Goal: Task Accomplishment & Management: Complete application form

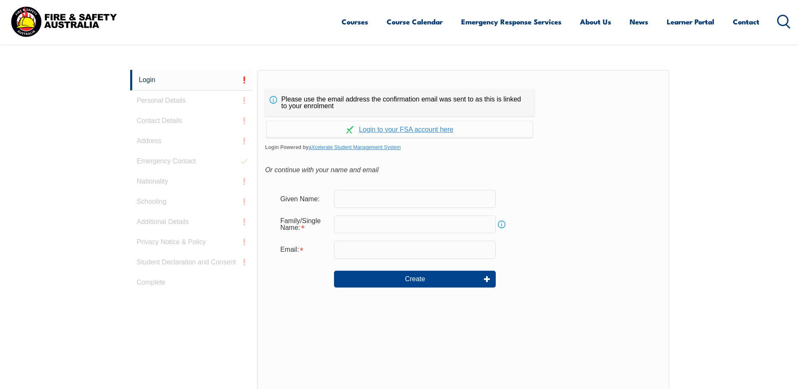
scroll to position [224, 0]
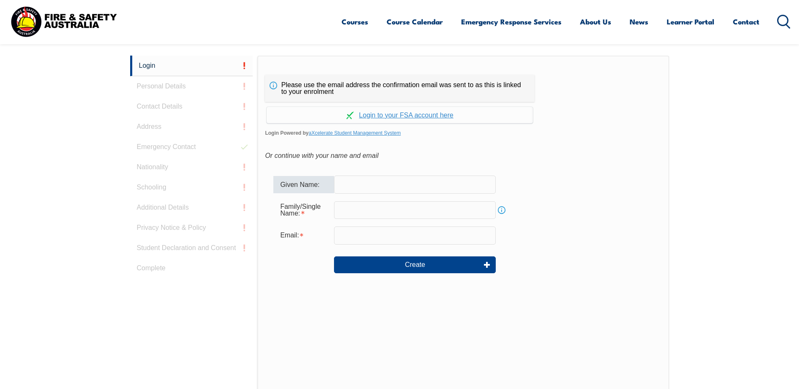
click at [405, 183] on input "text" at bounding box center [415, 185] width 162 height 18
type input "Victoria"
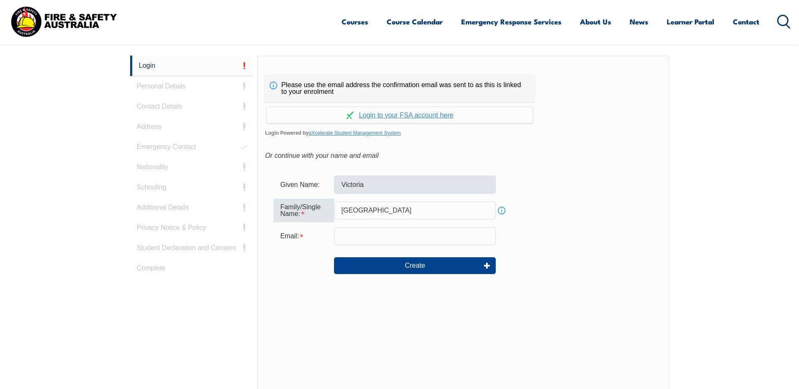
type input "Wiltshire"
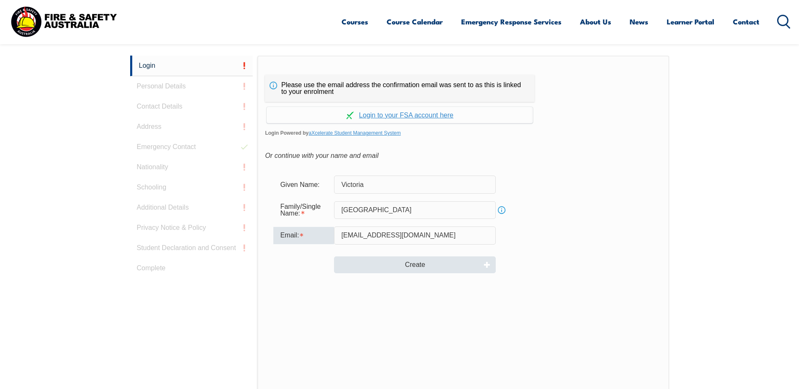
type input "victoria.wiltshire@stanmore.net.au"
click at [421, 264] on button "Create" at bounding box center [415, 264] width 162 height 17
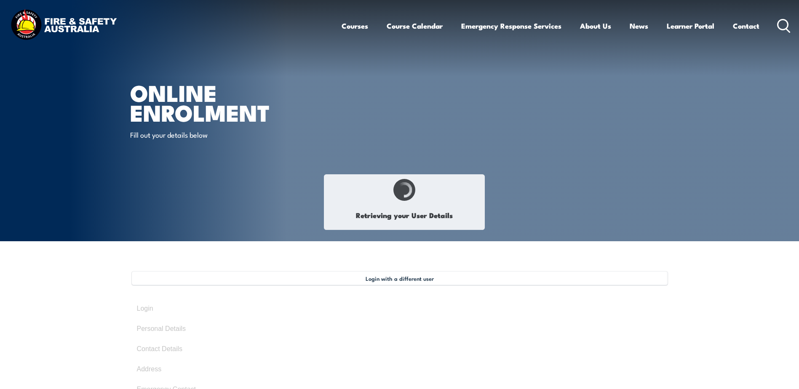
select select "Ms"
type input "Victoria"
type input "[GEOGRAPHIC_DATA]"
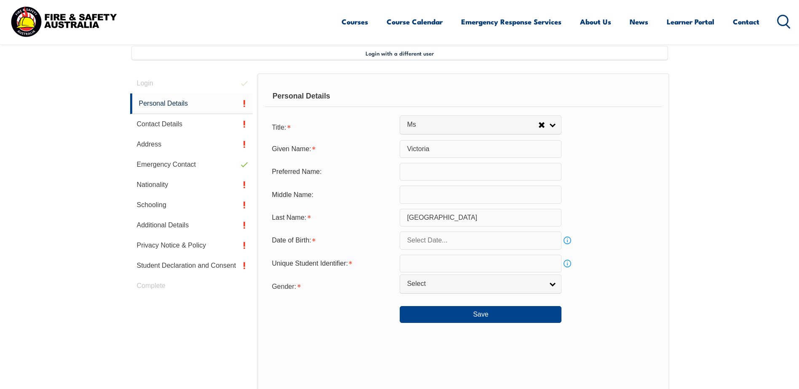
scroll to position [229, 0]
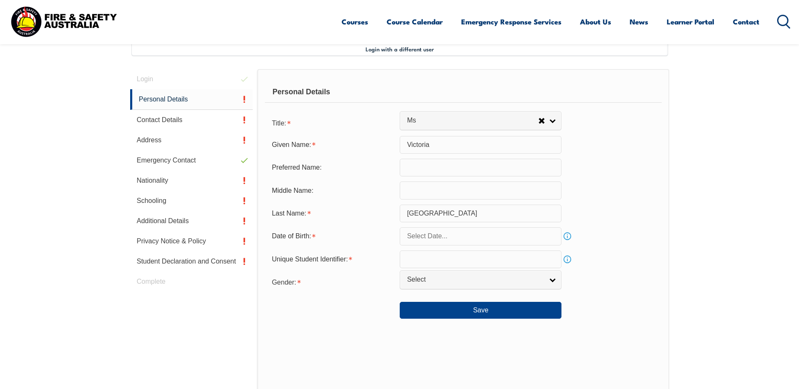
click at [422, 169] on input "text" at bounding box center [481, 168] width 162 height 18
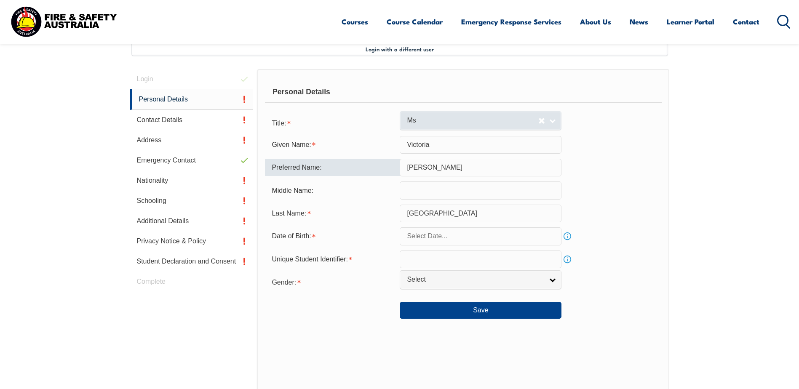
type input "[PERSON_NAME]"
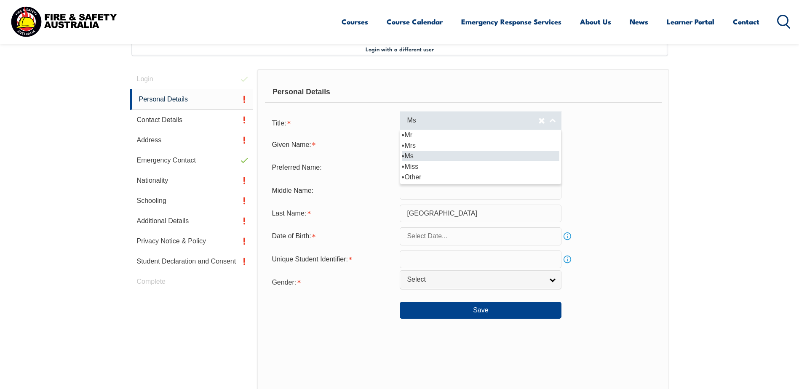
click at [413, 119] on span "Ms" at bounding box center [472, 120] width 131 height 9
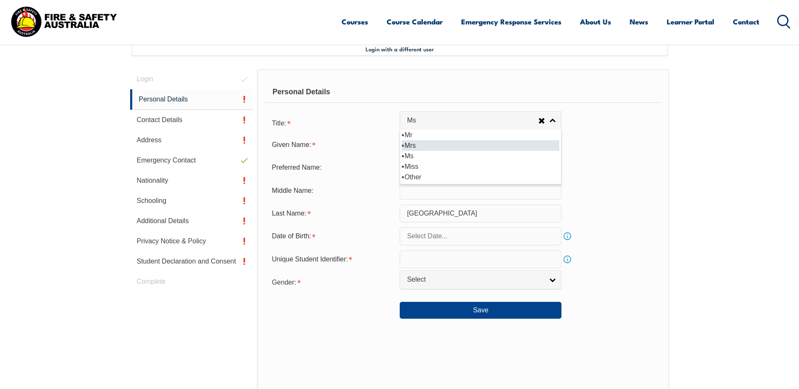
click at [407, 144] on li "Mrs" at bounding box center [480, 145] width 157 height 11
select select "Mrs"
click at [423, 184] on input "text" at bounding box center [481, 190] width 162 height 18
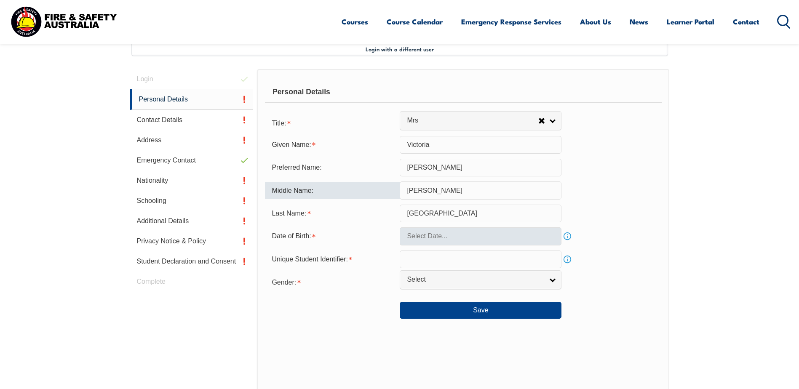
type input "[PERSON_NAME]"
click at [428, 238] on input "text" at bounding box center [481, 236] width 162 height 18
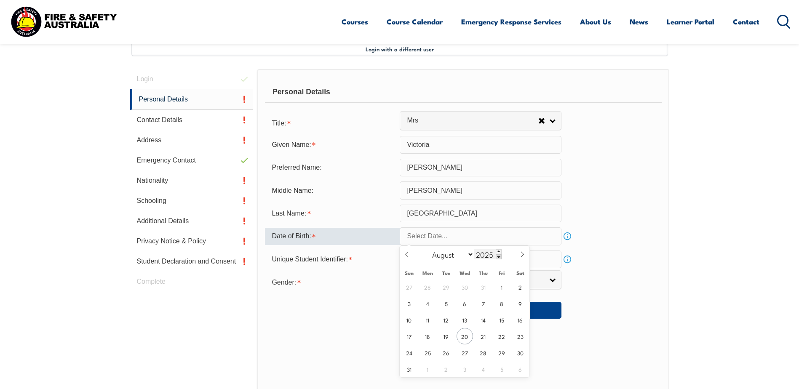
click at [482, 258] on input "2025" at bounding box center [488, 254] width 28 height 10
type input "1986"
click at [438, 260] on div "January February March April May June July August September October November [D…" at bounding box center [464, 254] width 97 height 17
click at [443, 256] on select "January February March April May June July August September October November De…" at bounding box center [451, 254] width 46 height 11
select select "6"
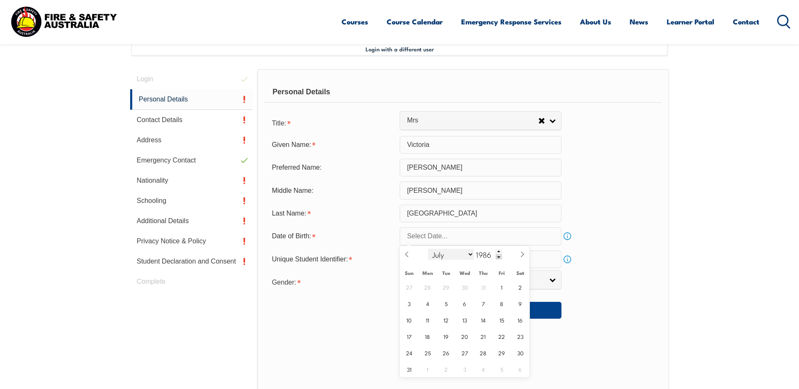
click at [428, 249] on select "January February March April May June July August September October November De…" at bounding box center [451, 254] width 46 height 11
click at [409, 338] on span "20" at bounding box center [409, 336] width 16 height 16
type input "[DATE]"
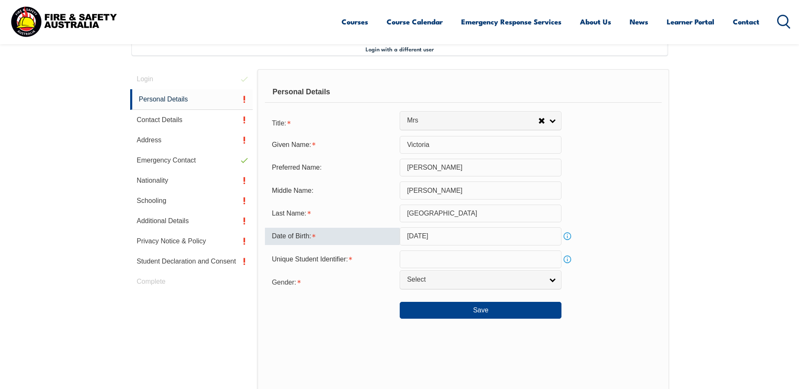
click at [429, 261] on input "text" at bounding box center [481, 259] width 162 height 18
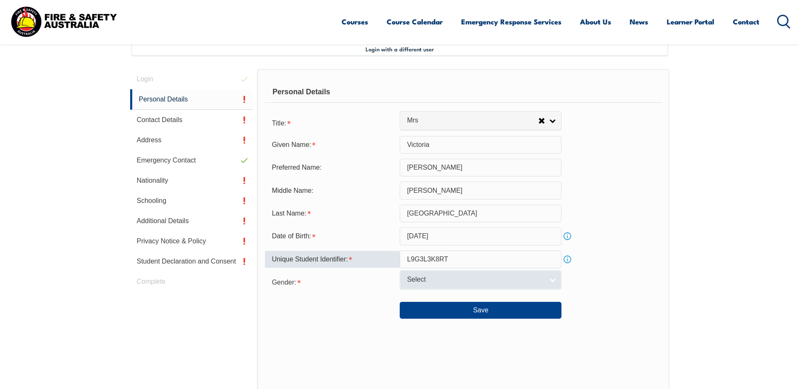
type input "L9G3L3K8RT"
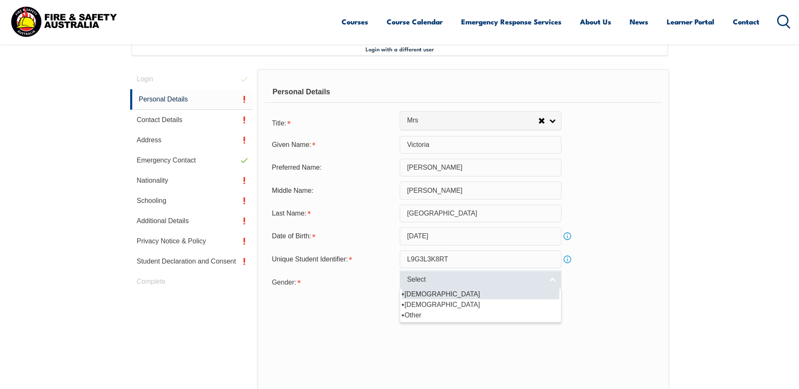
click at [421, 278] on span "Select" at bounding box center [475, 279] width 136 height 9
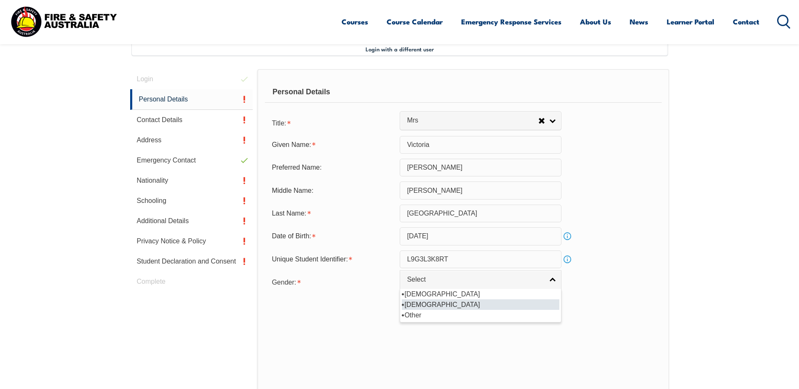
click at [416, 305] on li "[DEMOGRAPHIC_DATA]" at bounding box center [480, 304] width 157 height 11
select select "F"
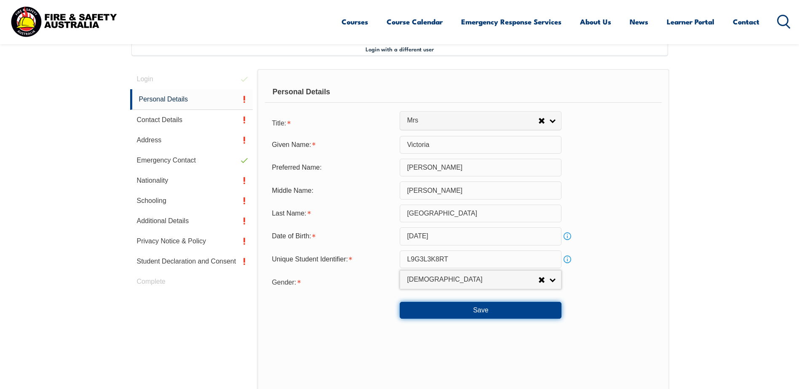
click at [530, 314] on button "Save" at bounding box center [481, 310] width 162 height 17
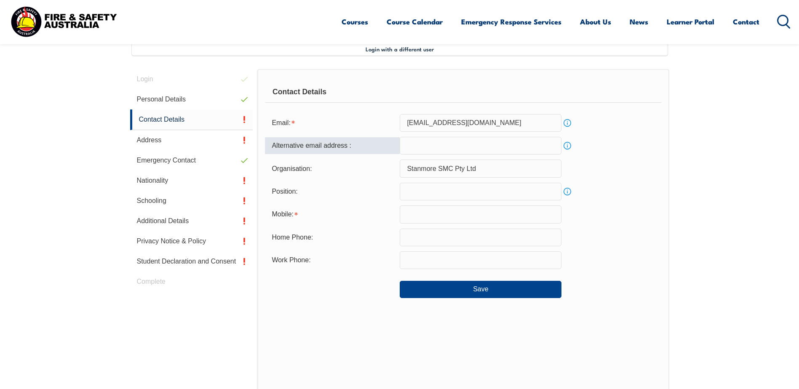
click at [459, 141] on input "email" at bounding box center [481, 146] width 162 height 18
type input "[EMAIL_ADDRESS][DOMAIN_NAME]"
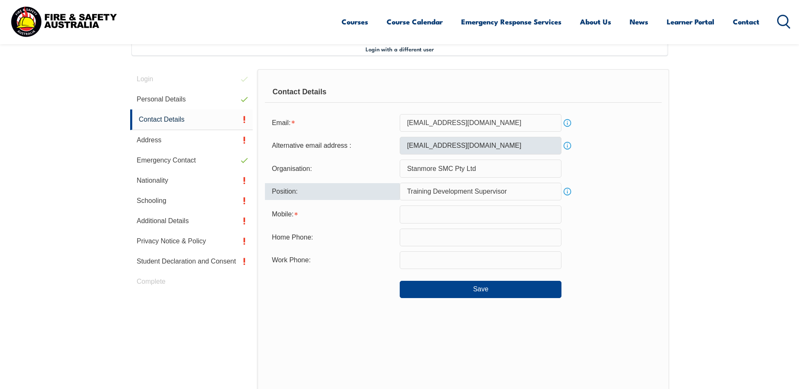
type input "Training Development Supervisor"
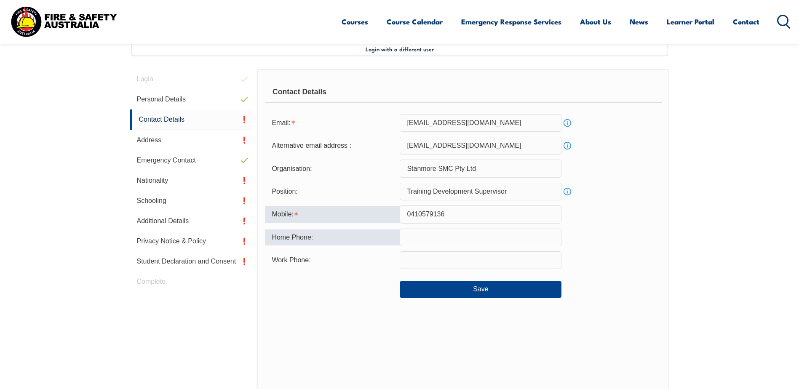
type input "0410579136"
click at [370, 232] on div "Home Phone:" at bounding box center [332, 237] width 135 height 16
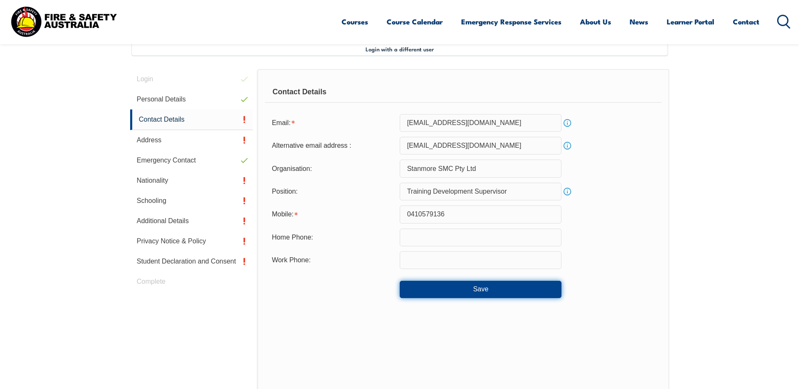
click at [501, 293] on button "Save" at bounding box center [481, 289] width 162 height 17
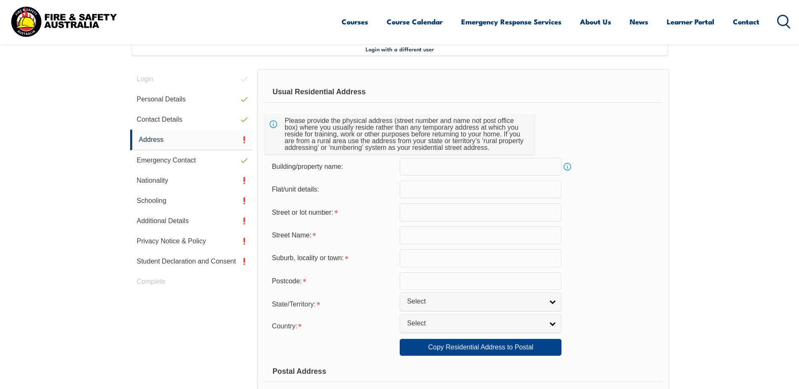
click at [418, 209] on input "text" at bounding box center [481, 212] width 162 height 18
drag, startPoint x: 474, startPoint y: 213, endPoint x: 301, endPoint y: 224, distance: 173.8
click at [301, 224] on form "Usual Residential Address Please provide the physical address (street number an…" at bounding box center [463, 351] width 396 height 539
drag, startPoint x: 438, startPoint y: 212, endPoint x: 444, endPoint y: 214, distance: 6.7
drag, startPoint x: 452, startPoint y: 212, endPoint x: 421, endPoint y: 214, distance: 30.4
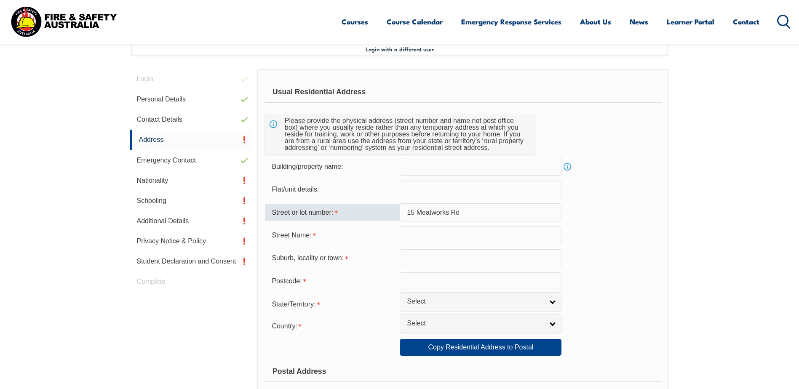
click at [421, 214] on input "15 Meatworks Ro" at bounding box center [481, 212] width 162 height 18
click at [402, 211] on input "15 Meatworks Ro" at bounding box center [481, 212] width 162 height 18
click at [402, 235] on input "text" at bounding box center [481, 235] width 162 height 18
click at [407, 211] on input "15 Meatworks Ro" at bounding box center [481, 212] width 162 height 18
type input "o"
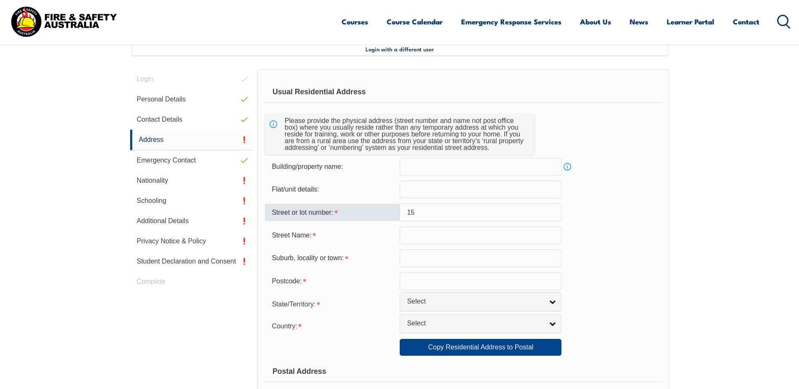
type input "15"
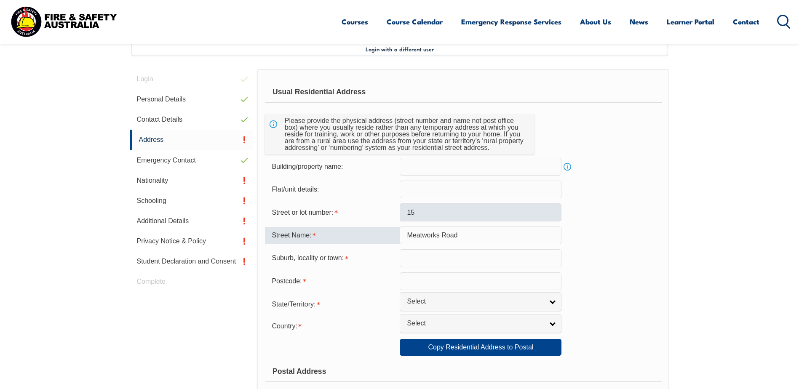
type input "Meatworks Road"
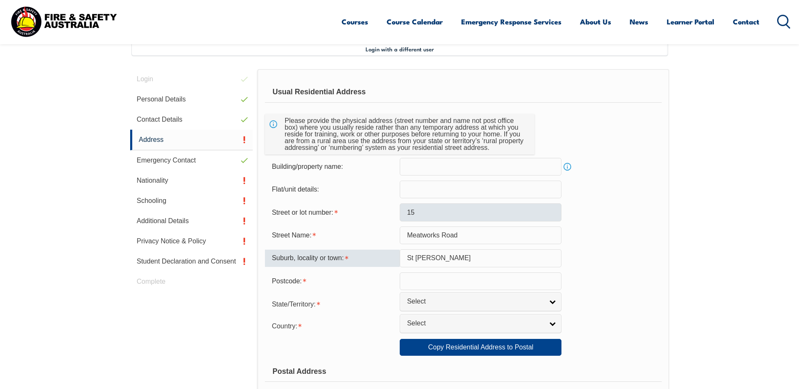
type input "St [PERSON_NAME]"
type input "4707"
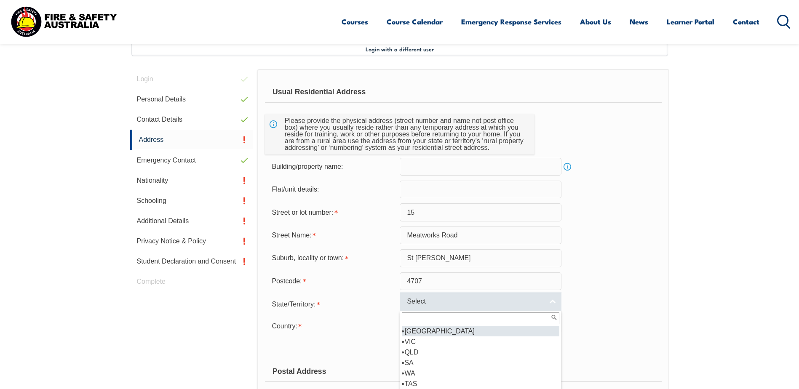
click at [447, 308] on link "Select" at bounding box center [481, 301] width 162 height 19
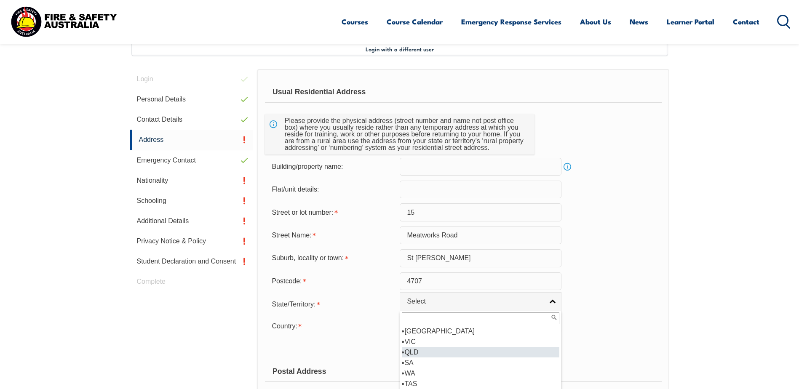
click at [434, 354] on li "QLD" at bounding box center [480, 352] width 157 height 11
select select "QLD"
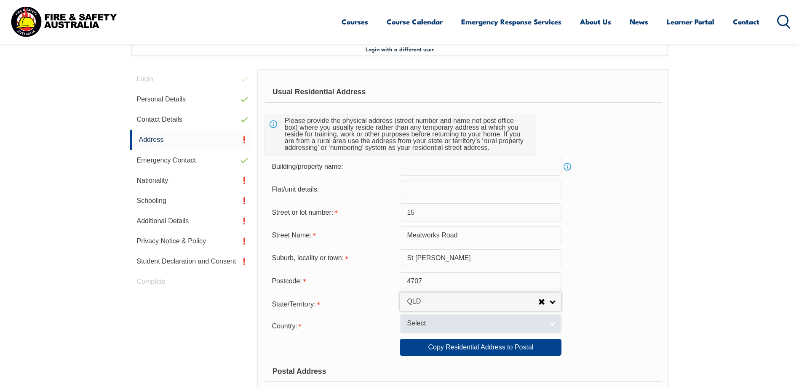
click at [432, 325] on span "Select" at bounding box center [475, 323] width 136 height 9
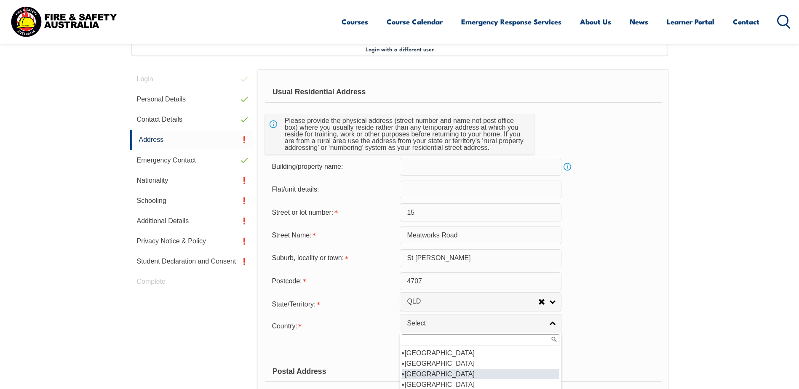
scroll to position [126, 0]
click at [420, 368] on li "[GEOGRAPHIC_DATA]" at bounding box center [480, 363] width 157 height 11
select select "1101"
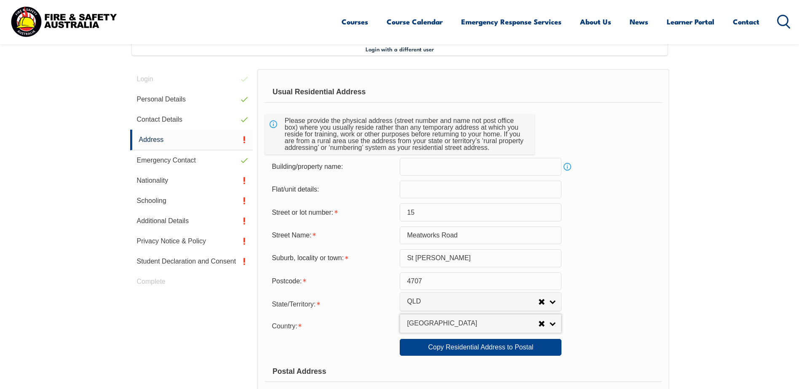
click at [344, 346] on div "Copy Residential Address to Postal:" at bounding box center [332, 347] width 135 height 16
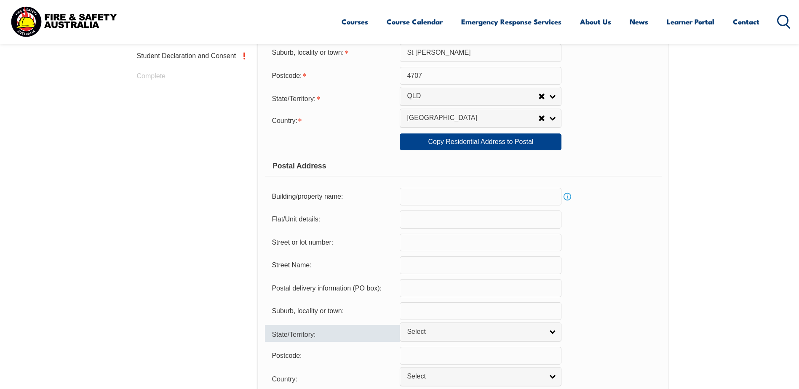
scroll to position [440, 0]
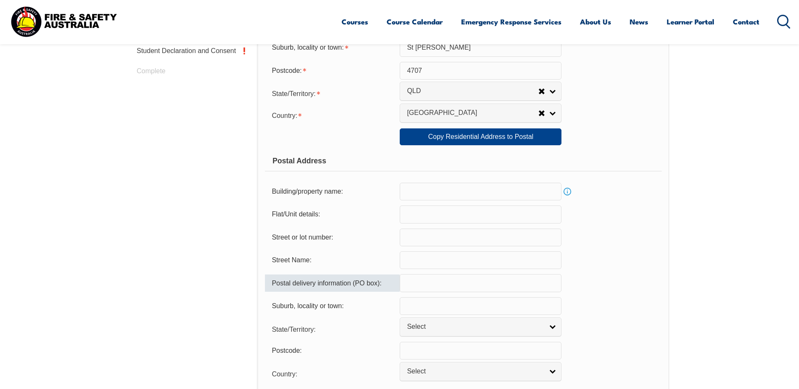
click at [421, 285] on input "text" at bounding box center [481, 283] width 162 height 18
type input "PO Box 21"
click at [420, 304] on input "text" at bounding box center [481, 306] width 162 height 18
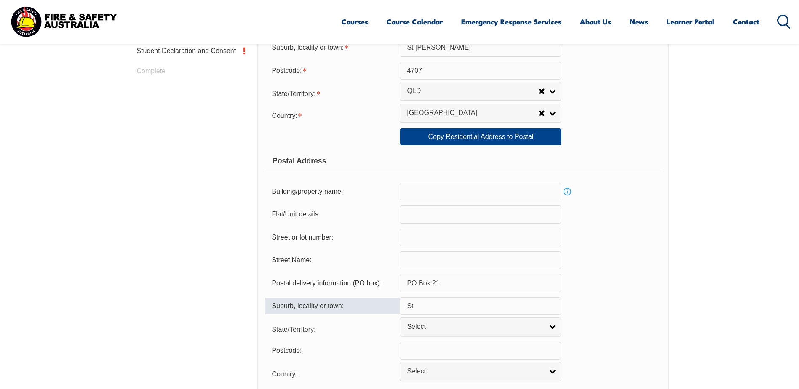
type input "ST [PERSON_NAME]"
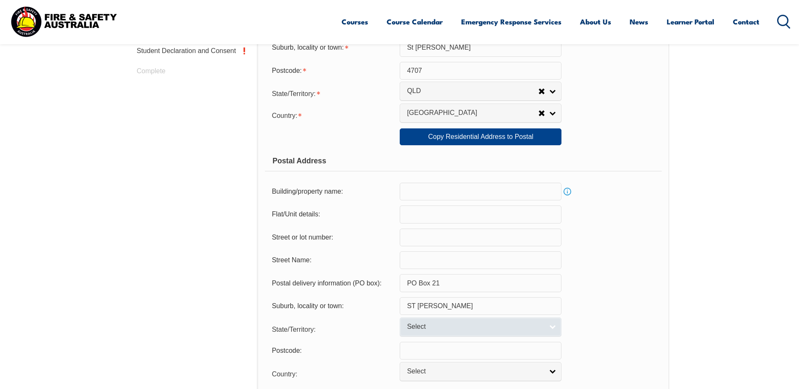
click at [415, 329] on span "Select" at bounding box center [475, 326] width 136 height 9
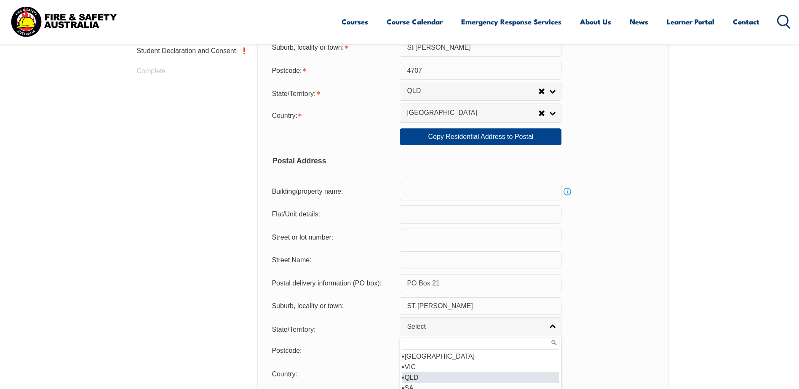
click at [414, 378] on li "QLD" at bounding box center [480, 377] width 157 height 11
select select "QLD"
click at [368, 364] on form "Usual Residential Address Please provide the physical address (street number an…" at bounding box center [463, 140] width 396 height 539
click at [408, 350] on input "text" at bounding box center [481, 351] width 162 height 18
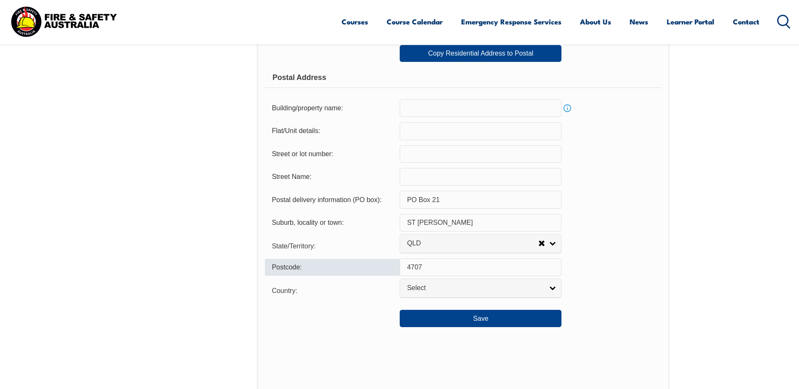
scroll to position [524, 0]
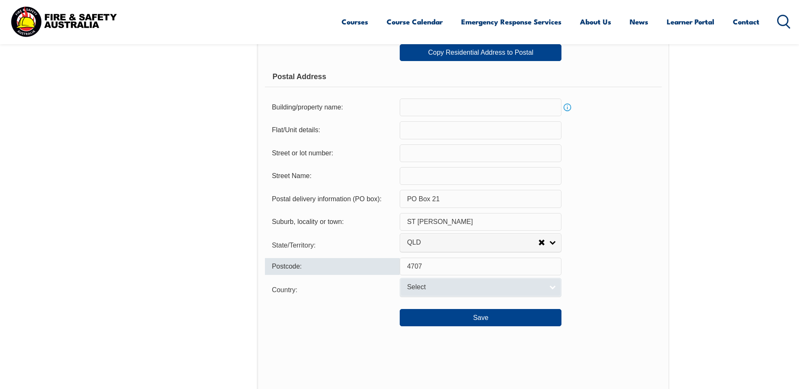
type input "4707"
click at [438, 284] on span "Select" at bounding box center [475, 287] width 136 height 9
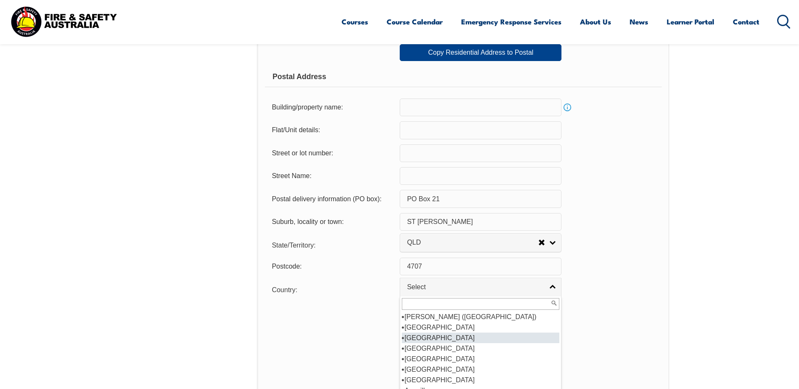
scroll to position [84, 0]
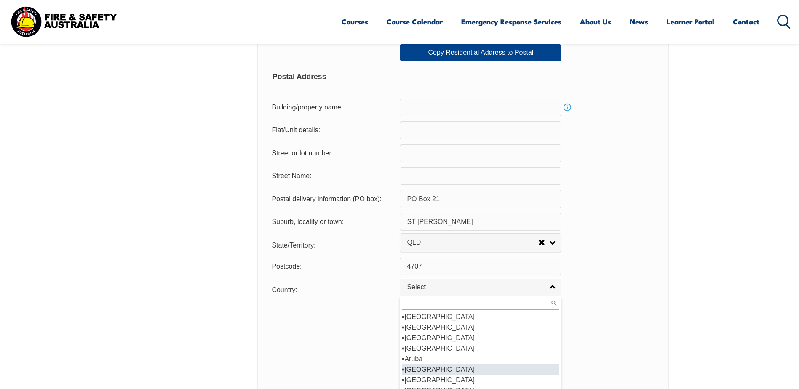
click at [421, 372] on li "[GEOGRAPHIC_DATA]" at bounding box center [480, 369] width 157 height 11
select select "1101"
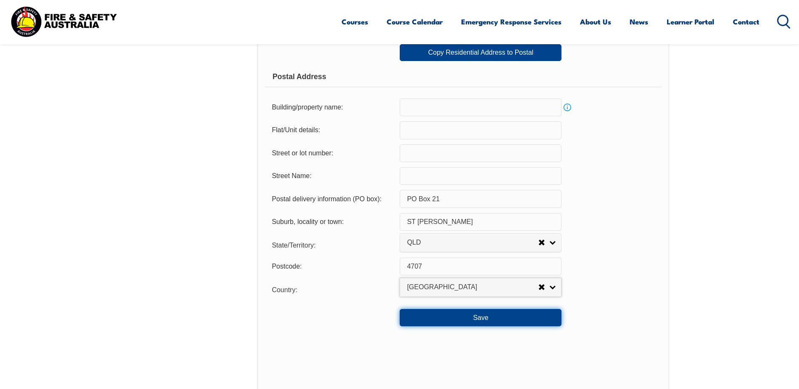
click at [494, 323] on button "Save" at bounding box center [481, 317] width 162 height 17
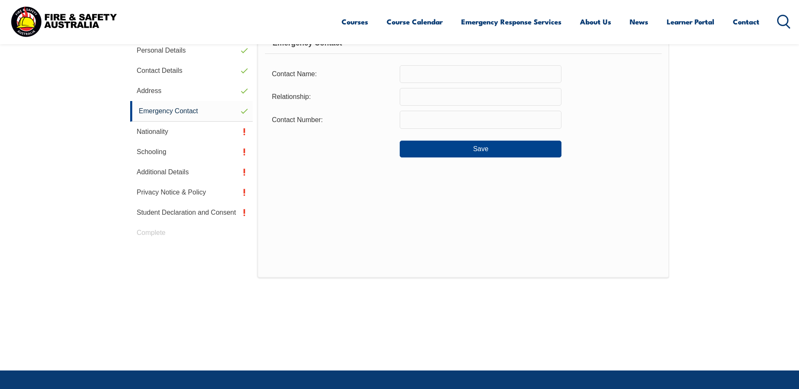
scroll to position [229, 0]
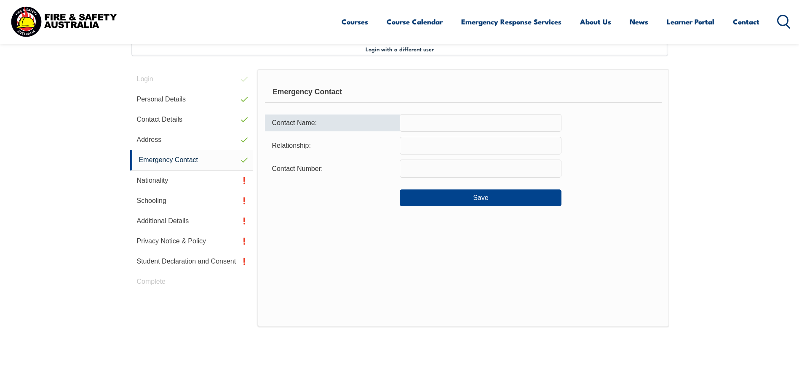
click at [437, 122] on input "text" at bounding box center [481, 123] width 162 height 18
type input "[PERSON_NAME]"
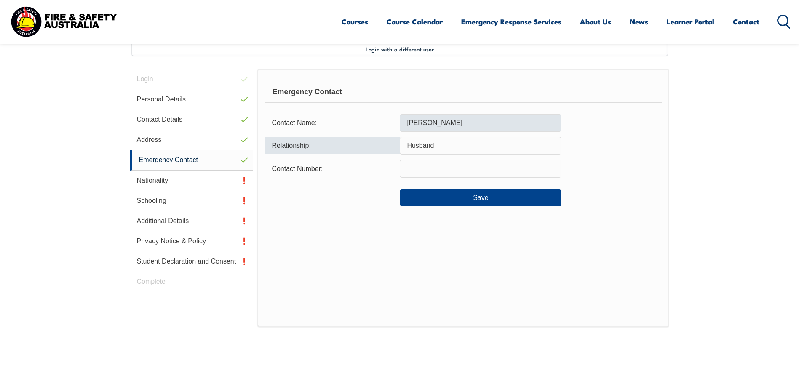
type input "Husband"
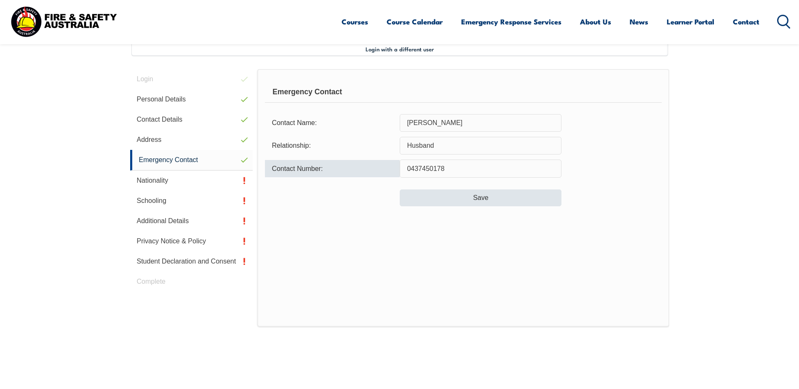
type input "0437450178"
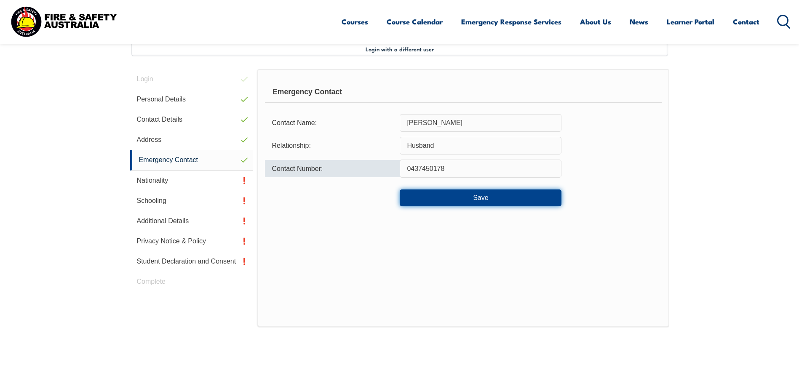
click at [470, 202] on button "Save" at bounding box center [481, 197] width 162 height 17
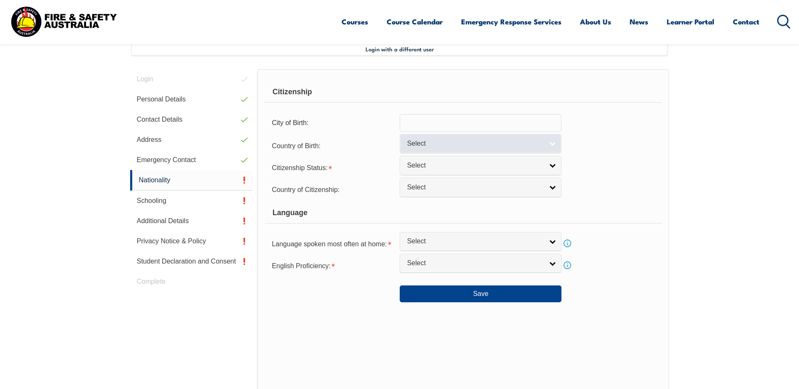
click at [486, 148] on link "Select" at bounding box center [481, 143] width 162 height 19
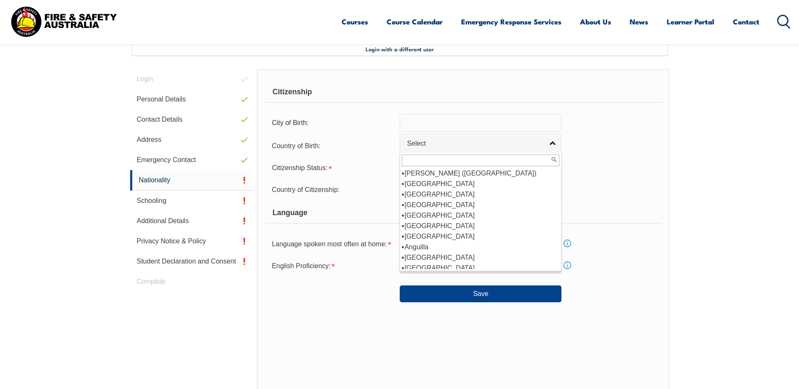
scroll to position [84, 0]
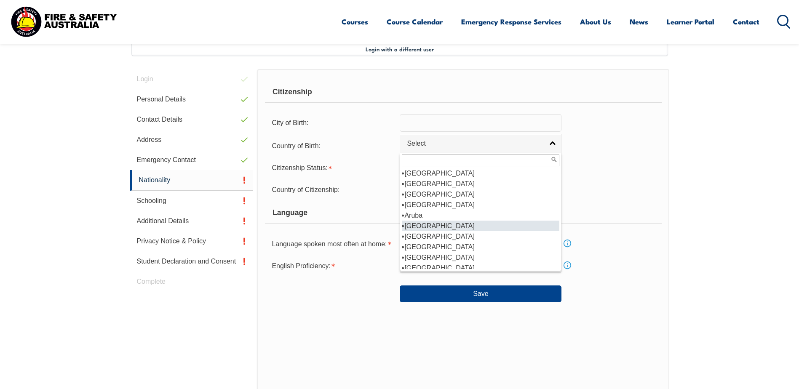
click at [423, 225] on li "[GEOGRAPHIC_DATA]" at bounding box center [480, 226] width 157 height 11
select select "1101"
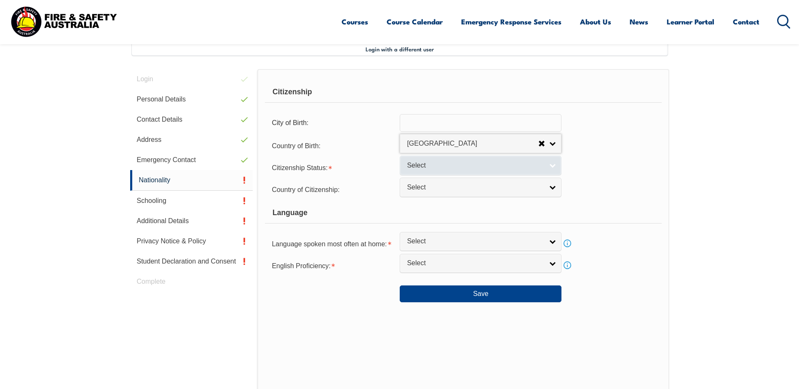
click at [467, 169] on span "Select" at bounding box center [475, 165] width 136 height 9
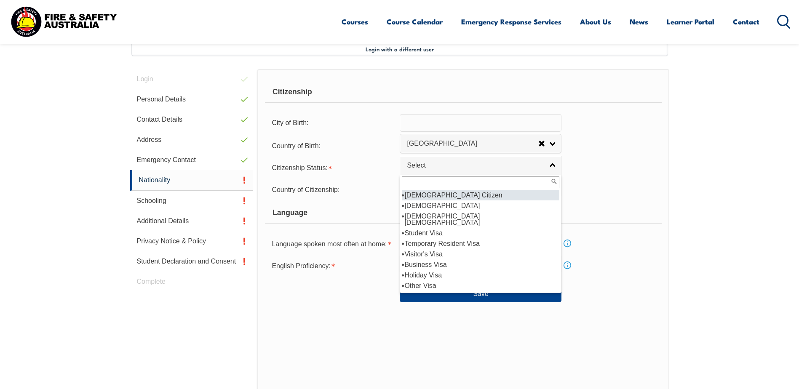
click at [462, 194] on li "[DEMOGRAPHIC_DATA] Citizen" at bounding box center [480, 195] width 157 height 11
select select "1"
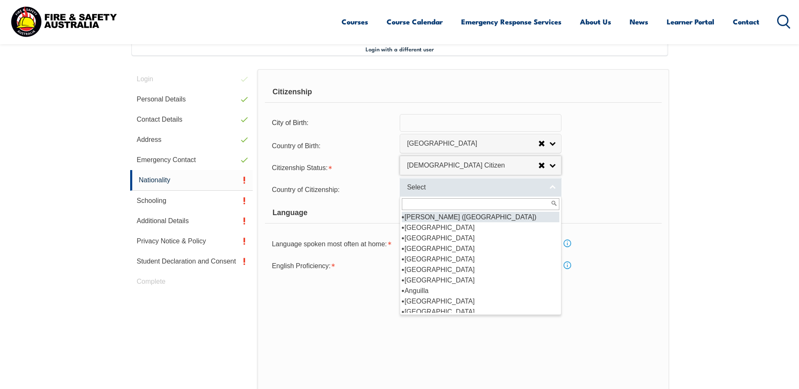
click at [467, 191] on span "Select" at bounding box center [475, 187] width 136 height 9
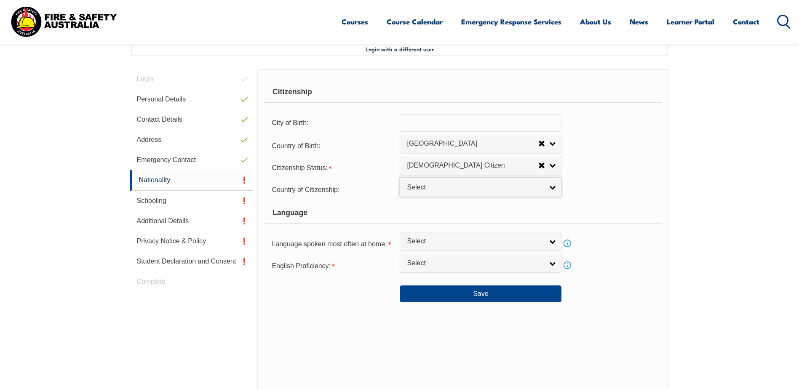
click at [593, 189] on div "Country of Citizenship: [GEOGRAPHIC_DATA] ([DEMOGRAPHIC_DATA]) [GEOGRAPHIC_DATA…" at bounding box center [463, 189] width 396 height 17
click at [548, 195] on link "Select" at bounding box center [481, 187] width 162 height 19
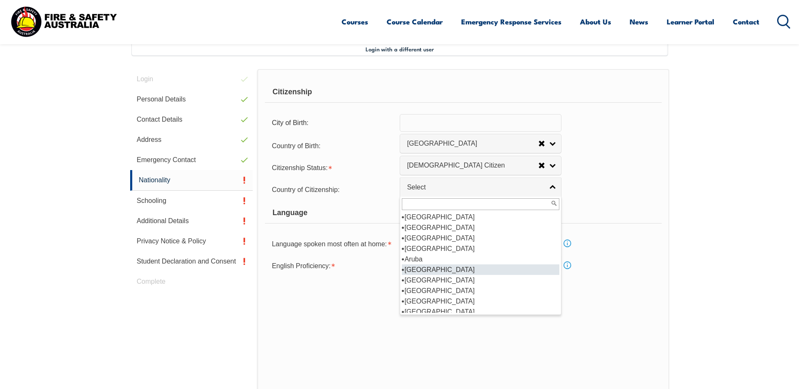
click at [423, 268] on li "[GEOGRAPHIC_DATA]" at bounding box center [480, 269] width 157 height 11
select select "1101"
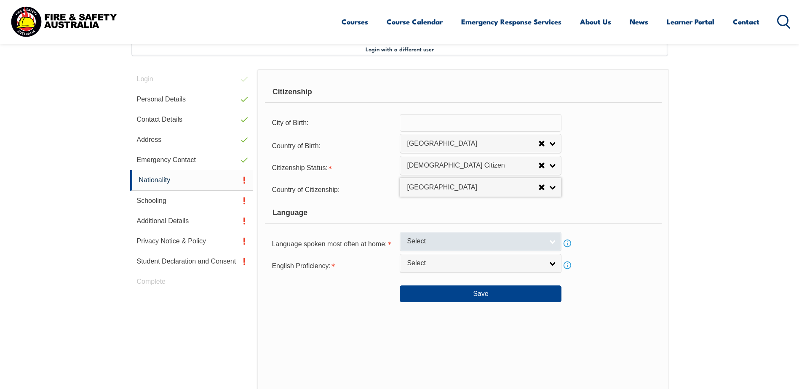
click at [415, 243] on span "Select" at bounding box center [475, 241] width 136 height 9
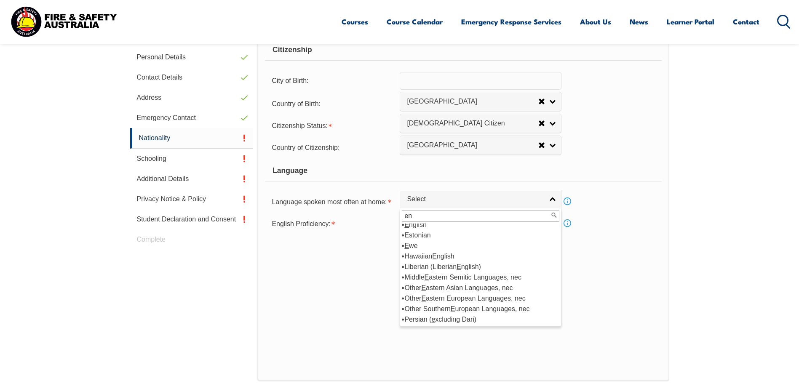
scroll to position [0, 0]
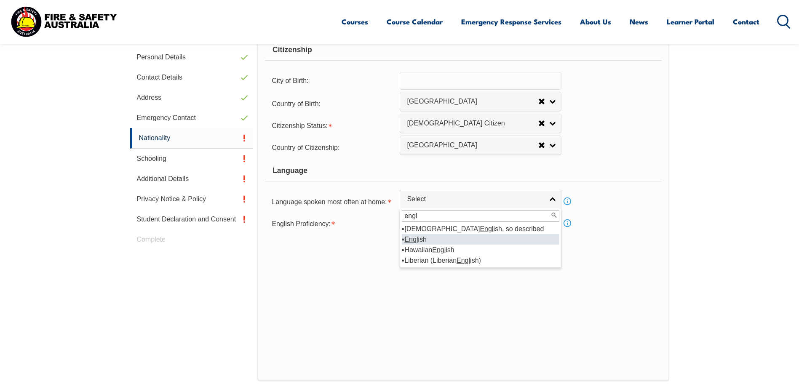
type input "engl"
click at [419, 241] on li "Engl ish" at bounding box center [480, 239] width 157 height 11
select select "1201"
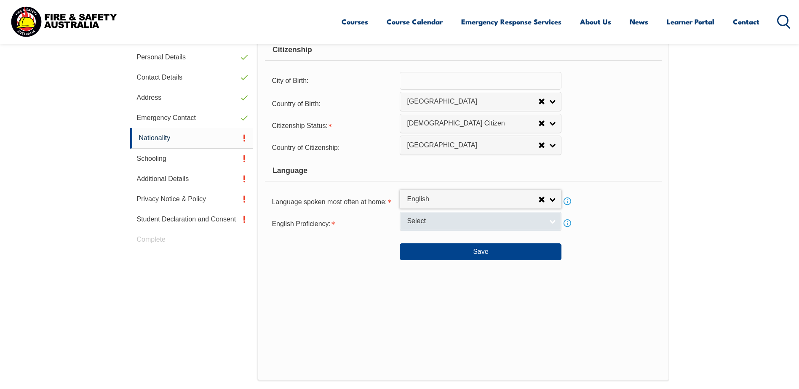
click at [424, 217] on span "Select" at bounding box center [475, 221] width 136 height 9
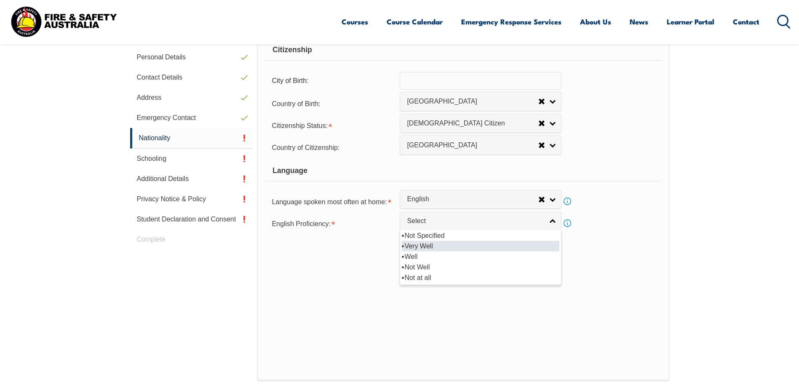
click at [420, 248] on li "Very Well" at bounding box center [480, 246] width 157 height 11
select select "1"
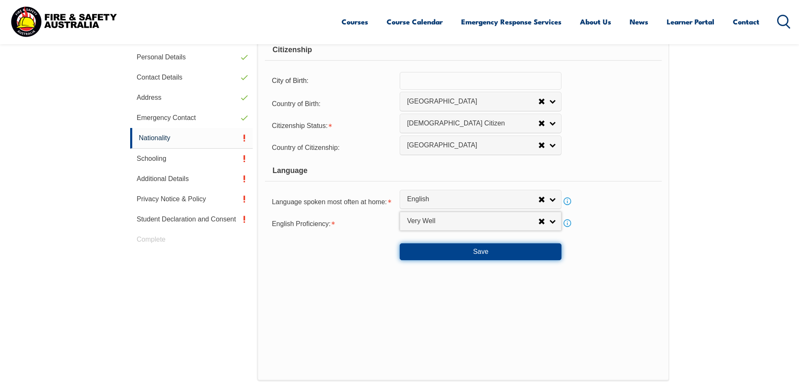
click at [452, 253] on button "Save" at bounding box center [481, 251] width 162 height 17
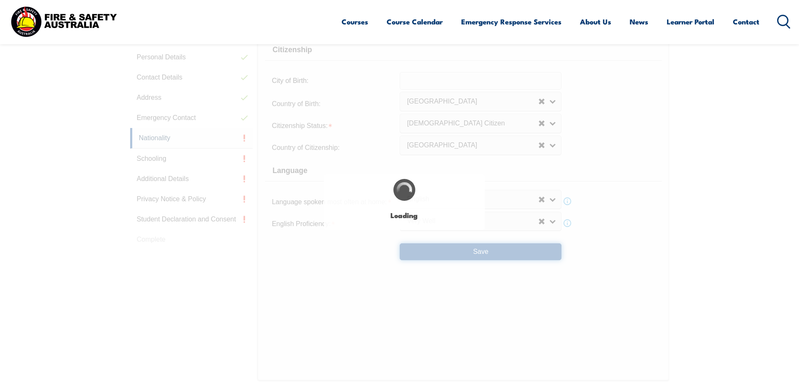
select select "false"
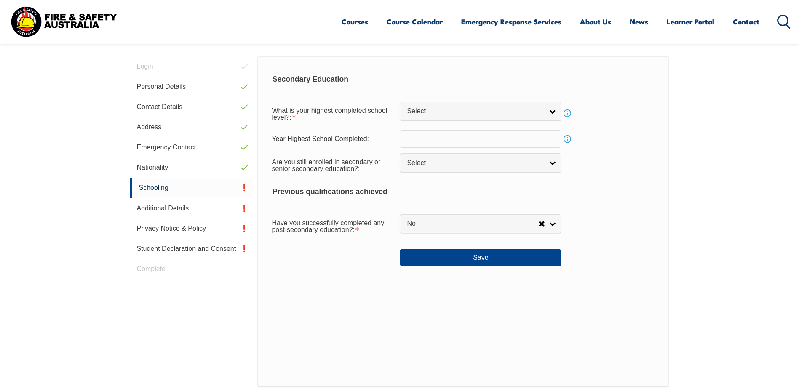
scroll to position [229, 0]
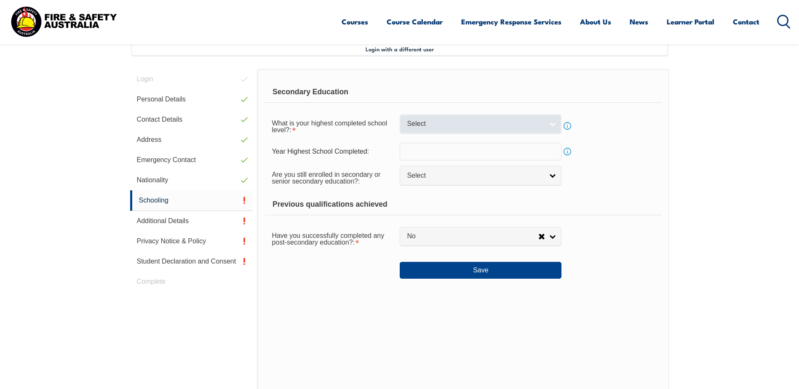
click at [471, 125] on span "Select" at bounding box center [475, 124] width 136 height 9
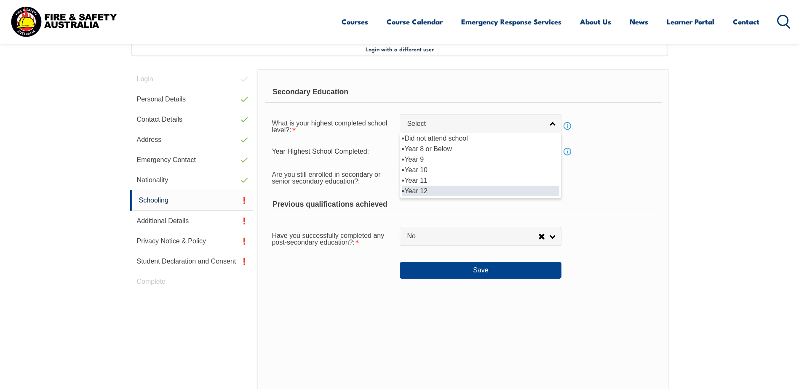
click at [420, 190] on li "Year 12" at bounding box center [480, 191] width 157 height 11
select select "12"
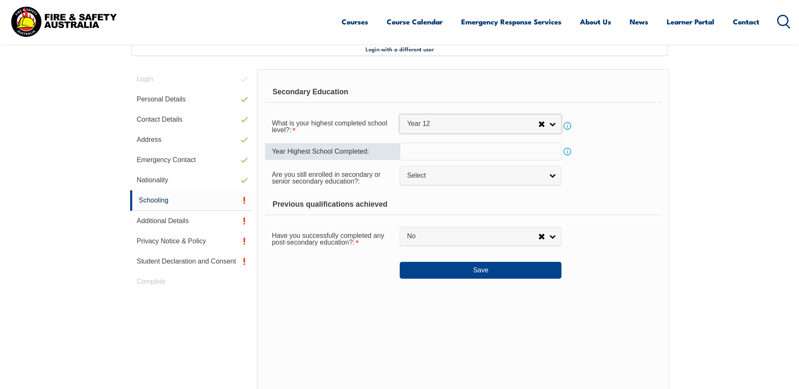
click at [430, 157] on input "text" at bounding box center [481, 152] width 162 height 18
type input "2003"
click at [447, 184] on link "Select" at bounding box center [481, 175] width 162 height 19
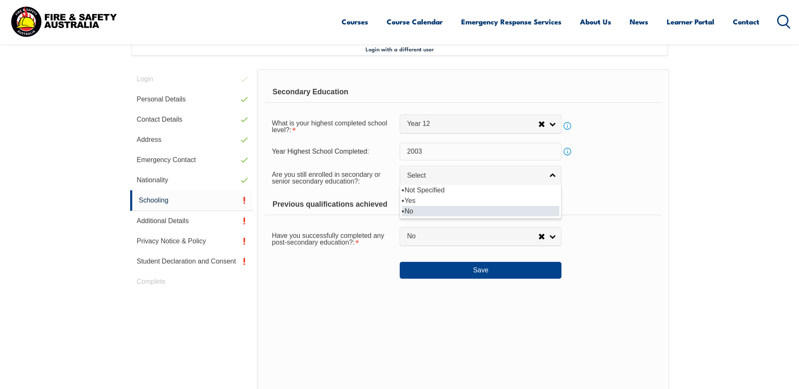
click at [433, 208] on li "No" at bounding box center [480, 211] width 157 height 11
select select "false"
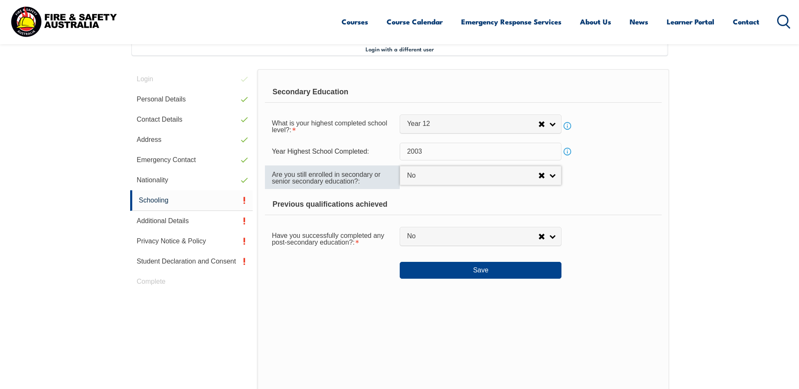
click at [337, 186] on div "Are you still enrolled in secondary or senior secondary education?:" at bounding box center [332, 177] width 135 height 24
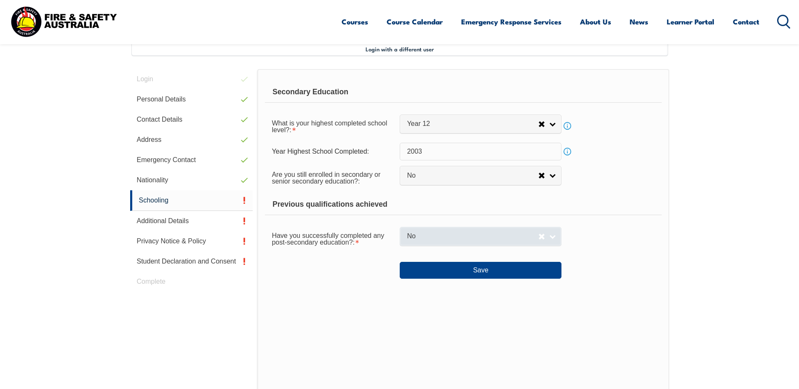
click at [533, 237] on span "No" at bounding box center [472, 236] width 131 height 9
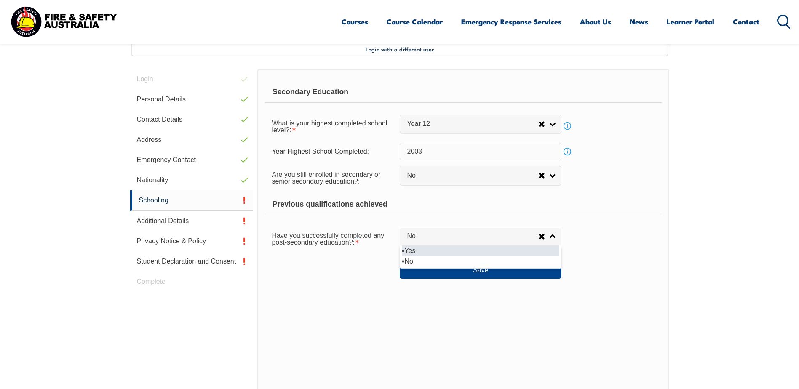
click at [471, 251] on li "Yes" at bounding box center [480, 250] width 157 height 11
select select "true"
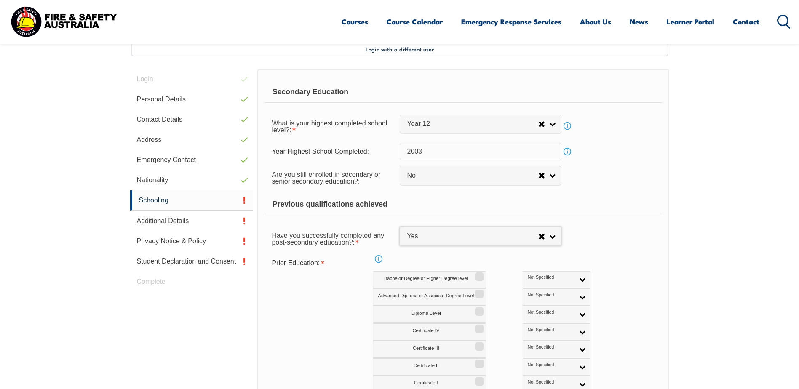
click at [653, 272] on div "Prior Education: Info Bachelor Degree or Higher Degree level Not Specified Aust…" at bounding box center [463, 333] width 396 height 156
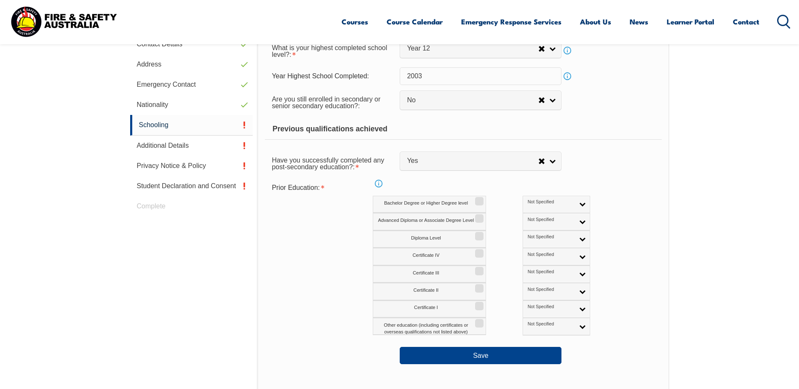
scroll to position [314, 0]
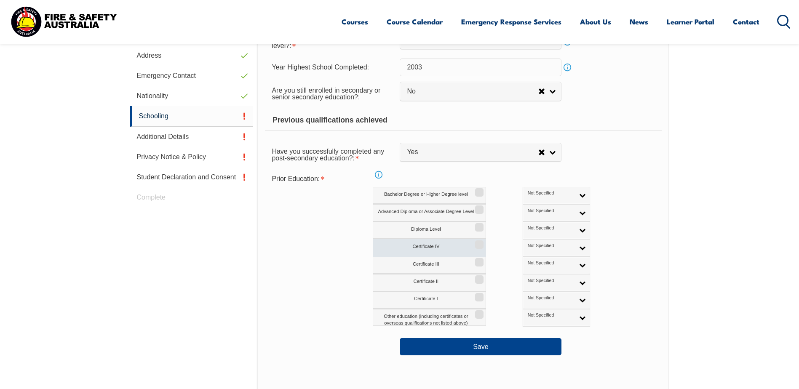
click at [479, 242] on input "Certificate IV" at bounding box center [477, 241] width 5 height 1
checkbox input "true"
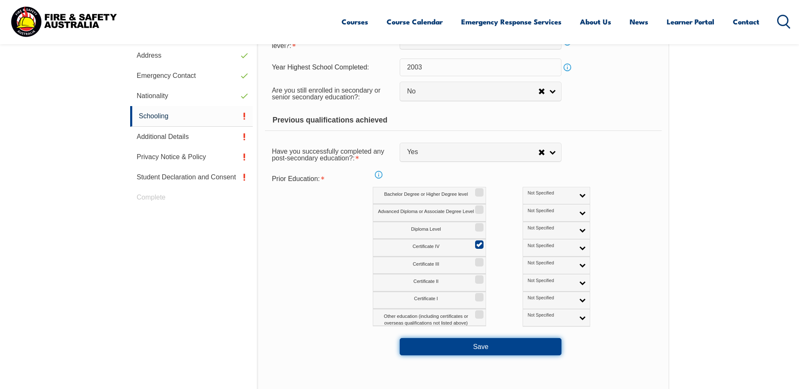
click at [447, 349] on button "Save" at bounding box center [481, 346] width 162 height 17
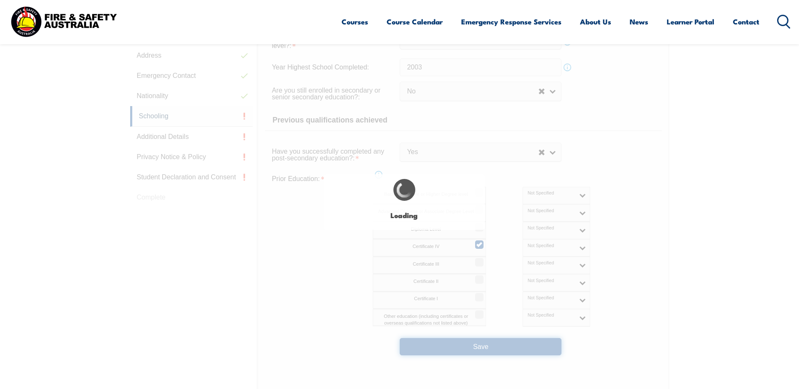
select select
select select "false"
select select "true"
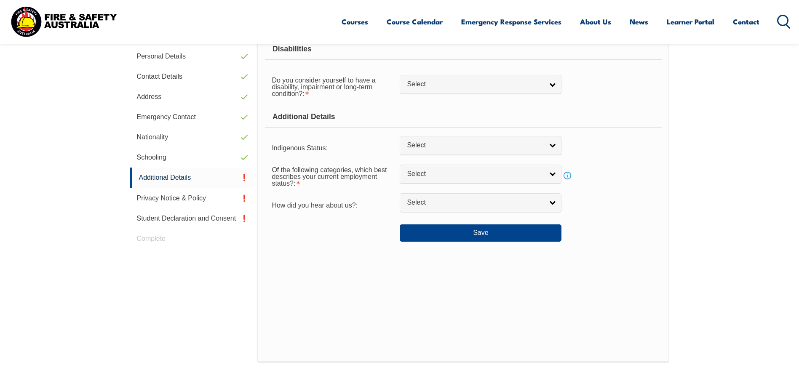
scroll to position [229, 0]
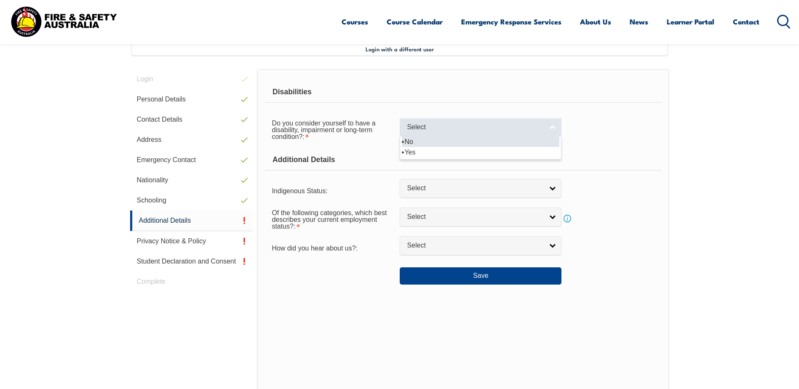
click at [533, 124] on span "Select" at bounding box center [475, 127] width 136 height 9
click at [408, 144] on li "No" at bounding box center [480, 141] width 157 height 11
select select "false"
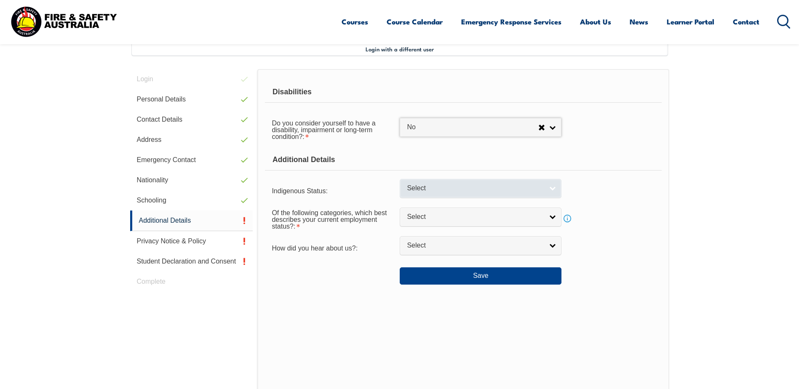
click at [438, 193] on link "Select" at bounding box center [481, 188] width 162 height 19
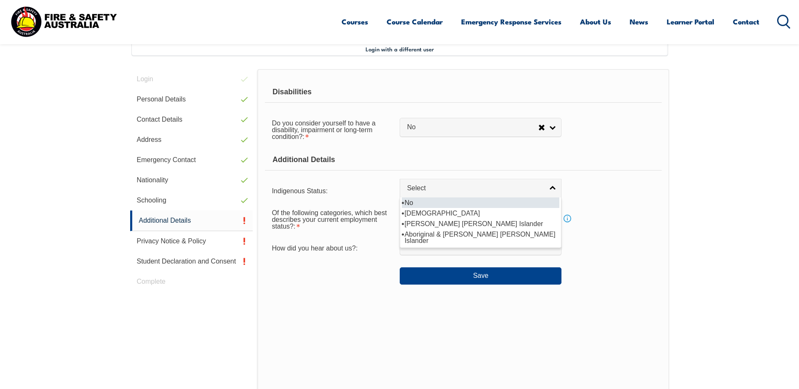
click at [408, 203] on li "No" at bounding box center [480, 202] width 157 height 11
select select "4"
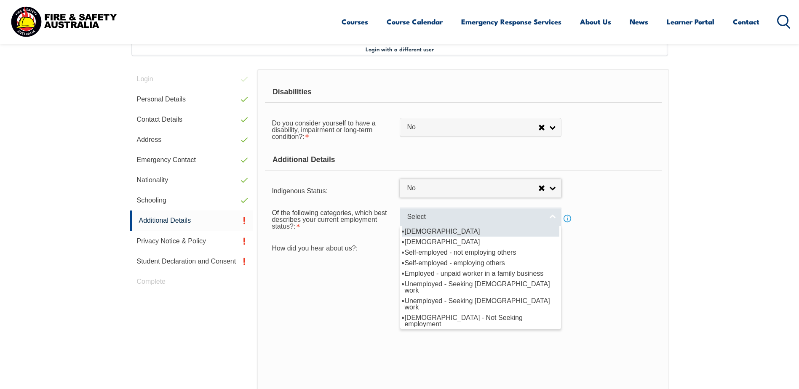
click at [437, 221] on span "Select" at bounding box center [475, 217] width 136 height 9
click at [434, 233] on li "[DEMOGRAPHIC_DATA]" at bounding box center [480, 231] width 157 height 11
select select "1"
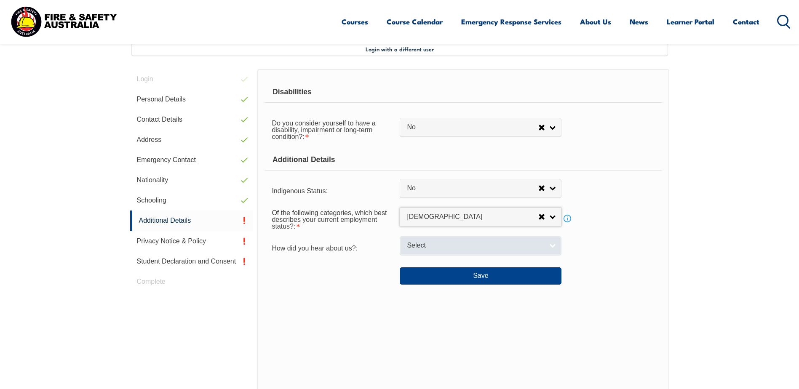
click at [405, 251] on link "Select" at bounding box center [481, 245] width 162 height 19
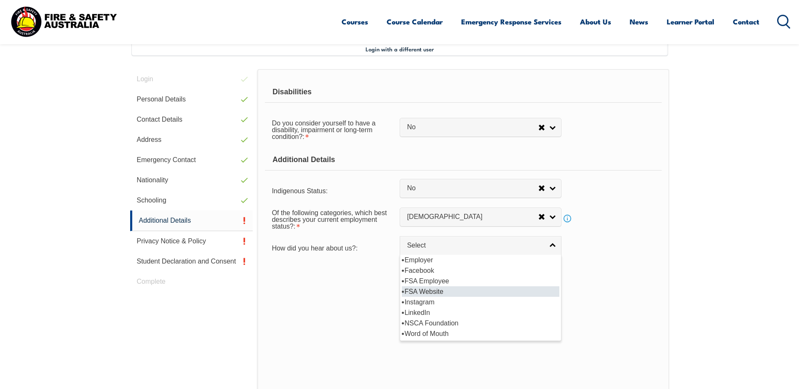
click at [432, 292] on li "FSA Website" at bounding box center [480, 291] width 157 height 11
select select "8571"
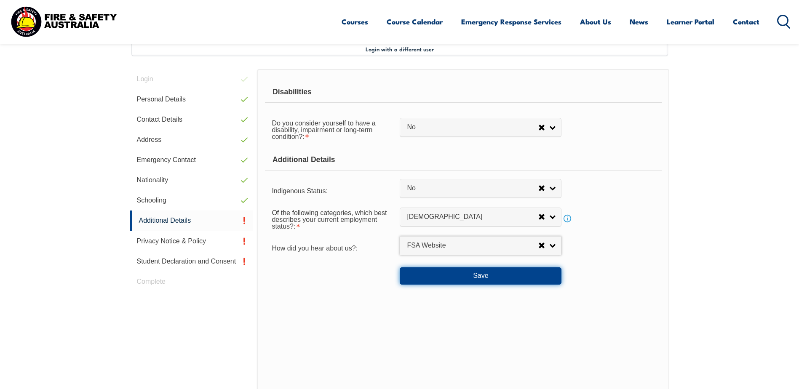
click at [474, 277] on button "Save" at bounding box center [481, 275] width 162 height 17
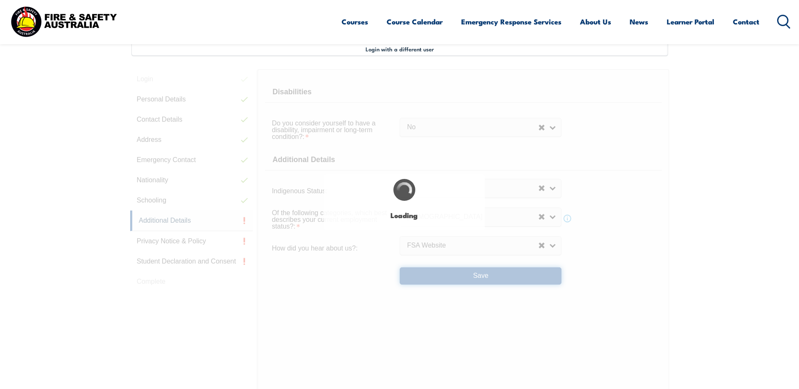
select select "false"
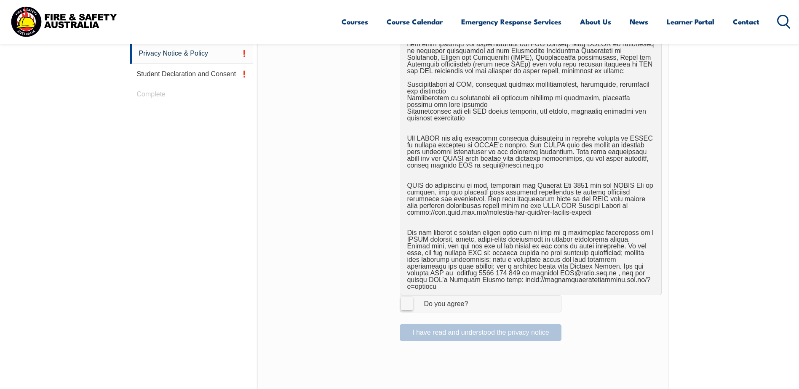
scroll to position [440, 0]
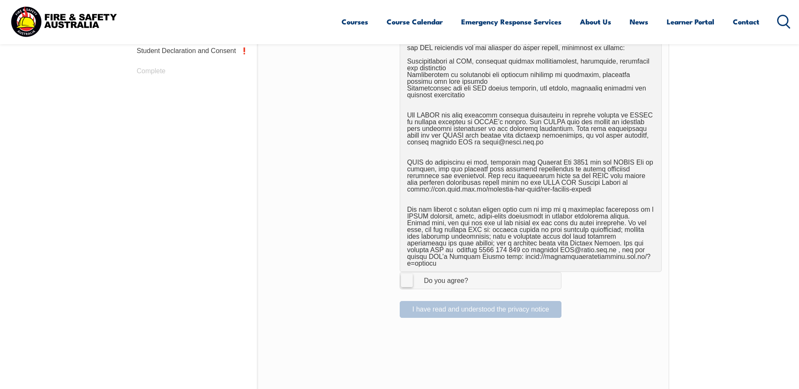
click at [410, 276] on label "I Agree Do you agree?" at bounding box center [481, 280] width 162 height 17
click at [474, 276] on input "I Agree Do you agree?" at bounding box center [481, 280] width 14 height 16
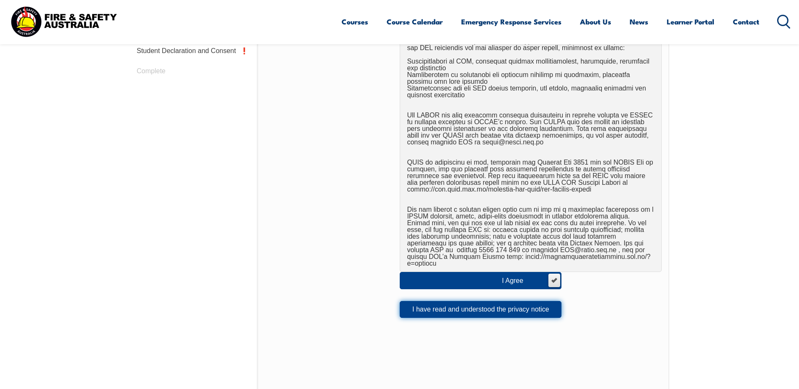
click at [439, 303] on button "I have read and understood the privacy notice" at bounding box center [481, 309] width 162 height 17
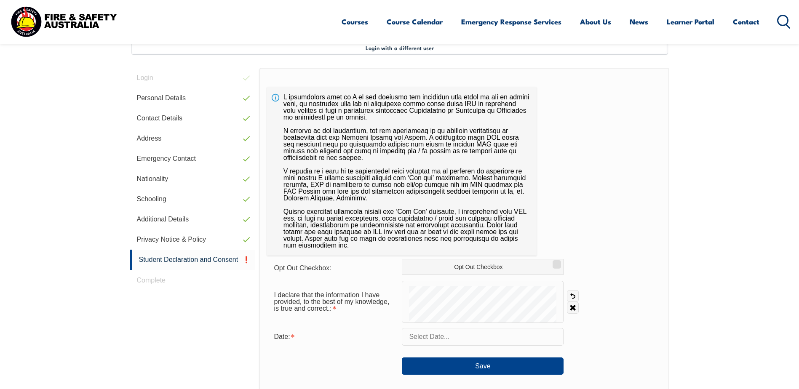
scroll to position [229, 0]
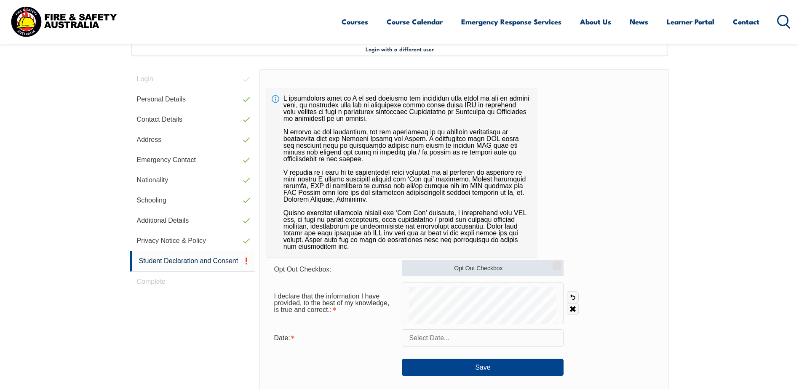
click at [489, 272] on label "Opt Out Checkbox" at bounding box center [483, 268] width 162 height 16
click at [553, 263] on input "Opt Out Checkbox" at bounding box center [555, 262] width 5 height 1
click at [557, 263] on input "Opt Out Checkbox" at bounding box center [555, 262] width 5 height 1
checkbox input "false"
click at [429, 340] on input "text" at bounding box center [483, 338] width 162 height 18
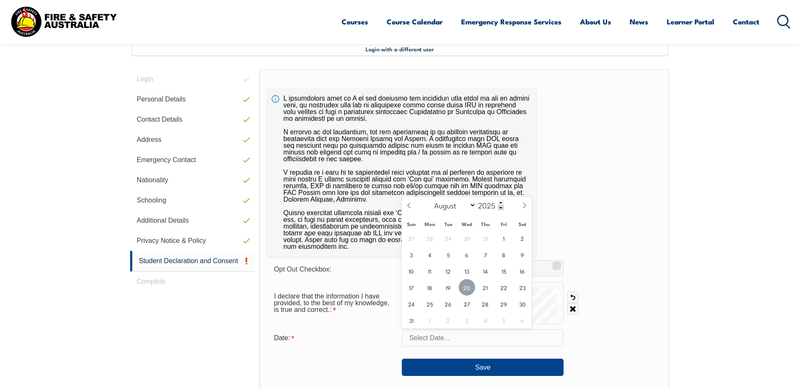
click at [467, 291] on span "20" at bounding box center [466, 287] width 16 height 16
type input "[DATE]"
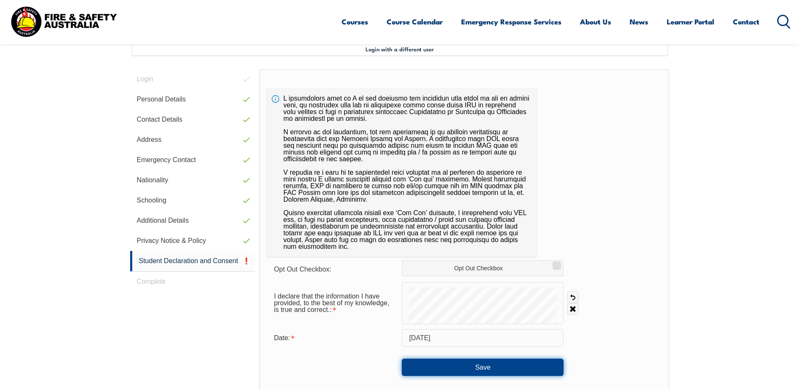
click at [465, 370] on button "Save" at bounding box center [483, 367] width 162 height 17
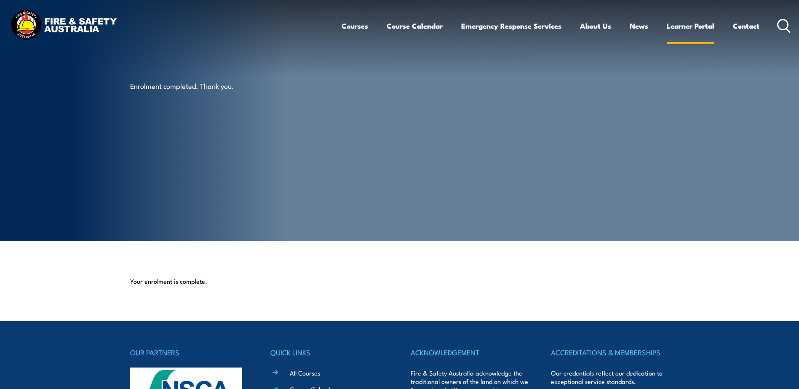
click at [687, 23] on link "Learner Portal" at bounding box center [690, 26] width 48 height 22
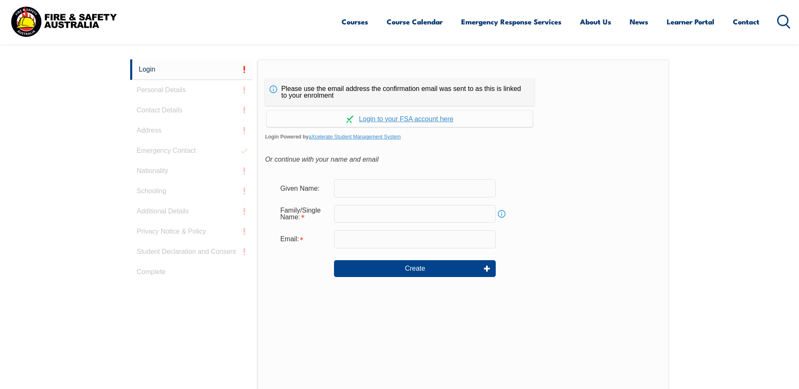
scroll to position [224, 0]
